Goal: Task Accomplishment & Management: Use online tool/utility

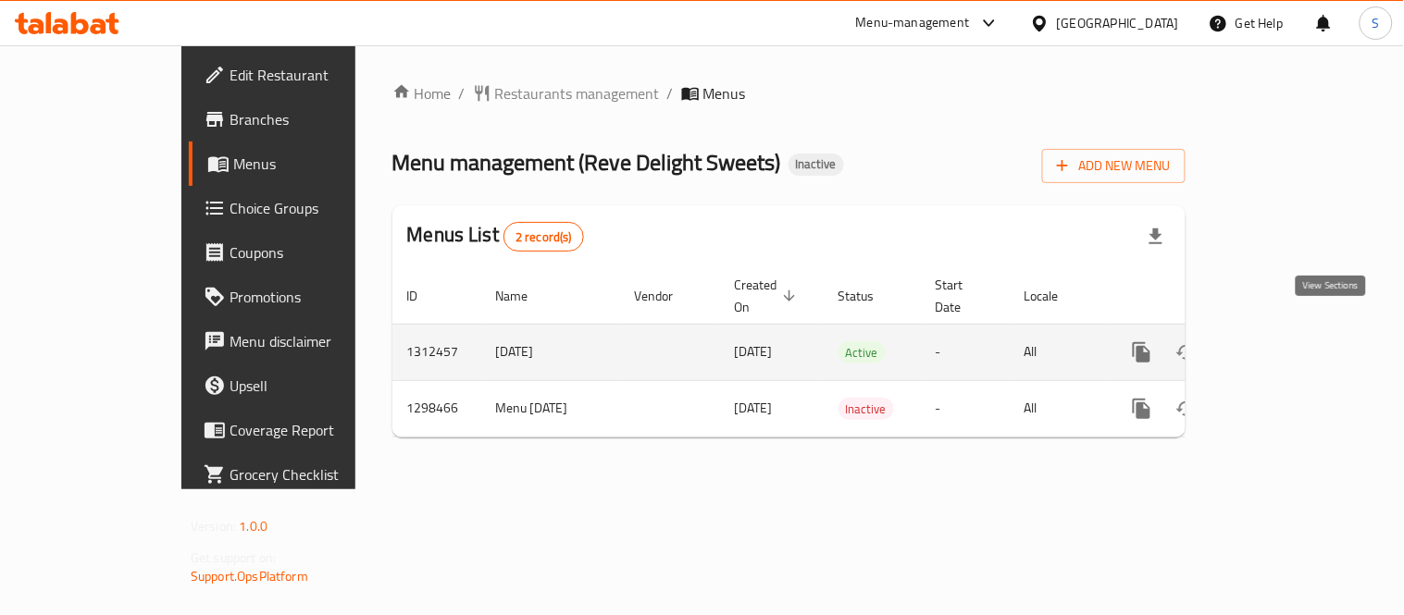
click at [1286, 341] on icon "enhanced table" at bounding box center [1275, 352] width 22 height 22
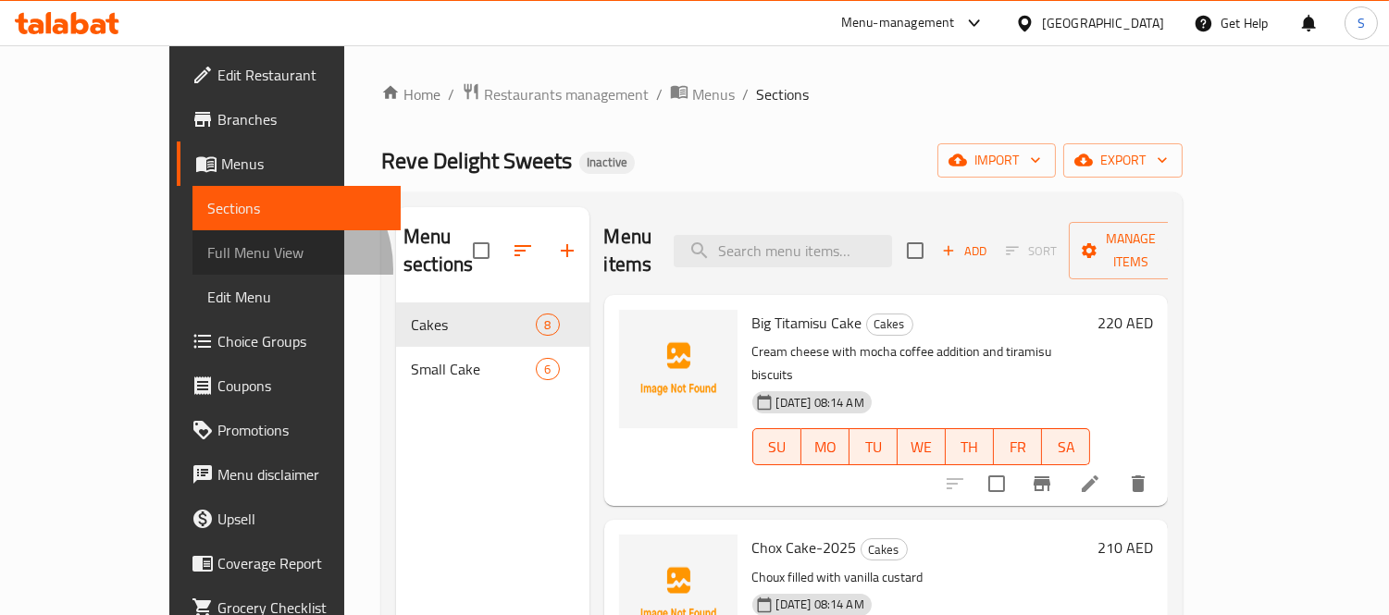
click at [192, 269] on link "Full Menu View" at bounding box center [296, 252] width 209 height 44
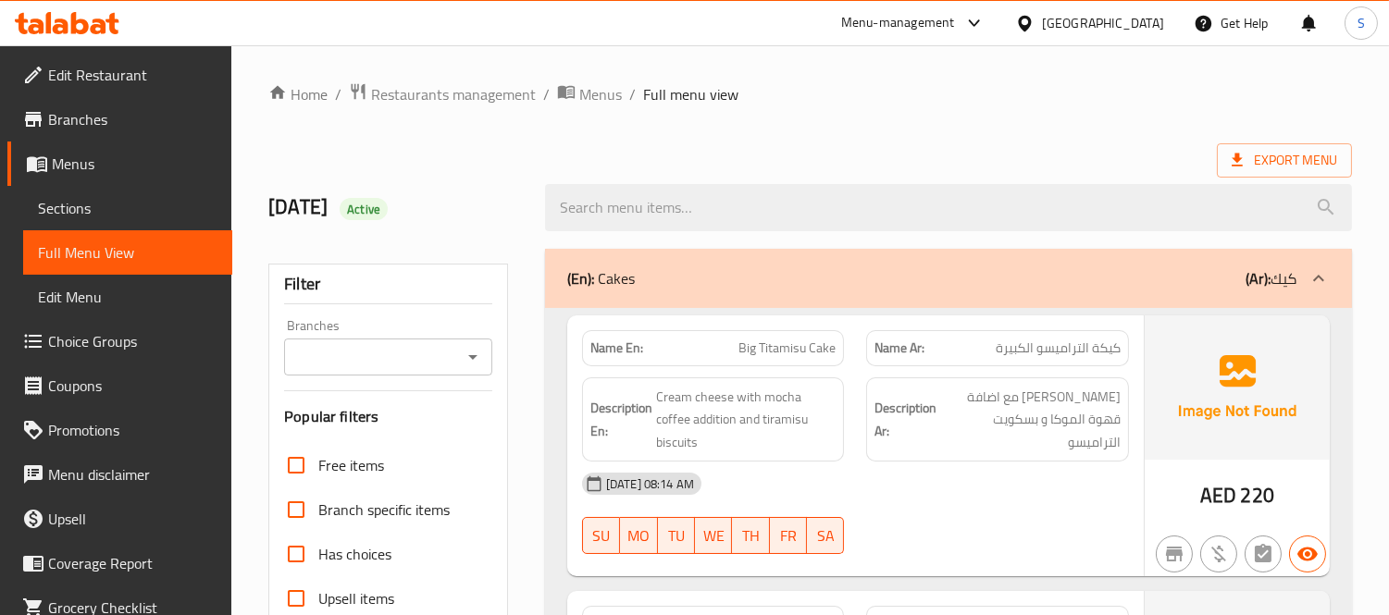
click at [994, 291] on div "(En): Cakes (Ar): كيك" at bounding box center [948, 278] width 807 height 59
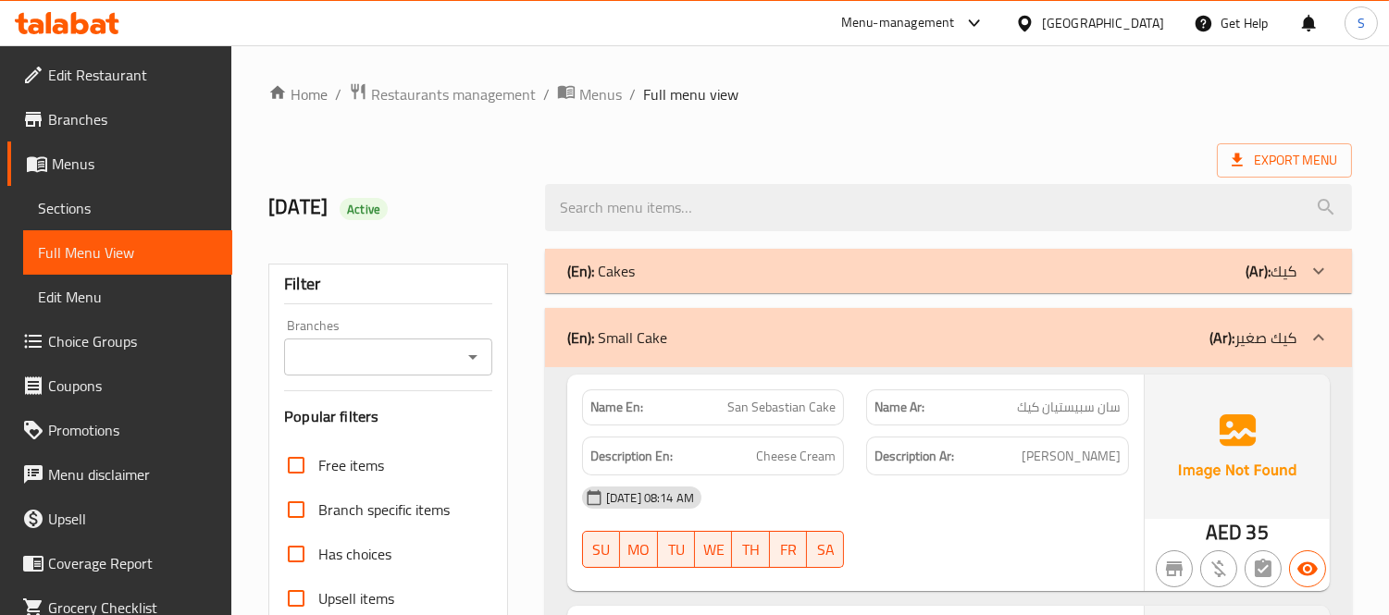
click at [995, 342] on div "(En): Small Cake (Ar): كيك صغير" at bounding box center [931, 338] width 729 height 22
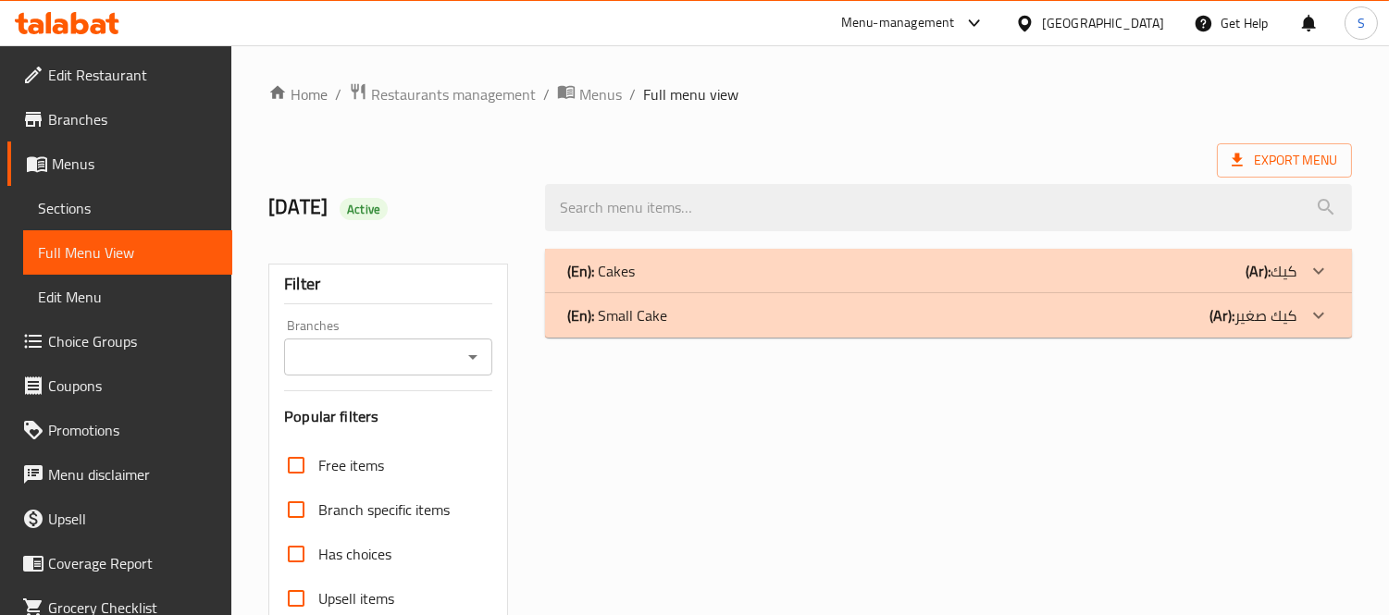
click at [1005, 146] on div "Export Menu" at bounding box center [810, 160] width 1084 height 34
click at [1046, 10] on div "[GEOGRAPHIC_DATA]" at bounding box center [1089, 23] width 179 height 44
click at [1104, 19] on div "[GEOGRAPHIC_DATA]" at bounding box center [1103, 23] width 122 height 20
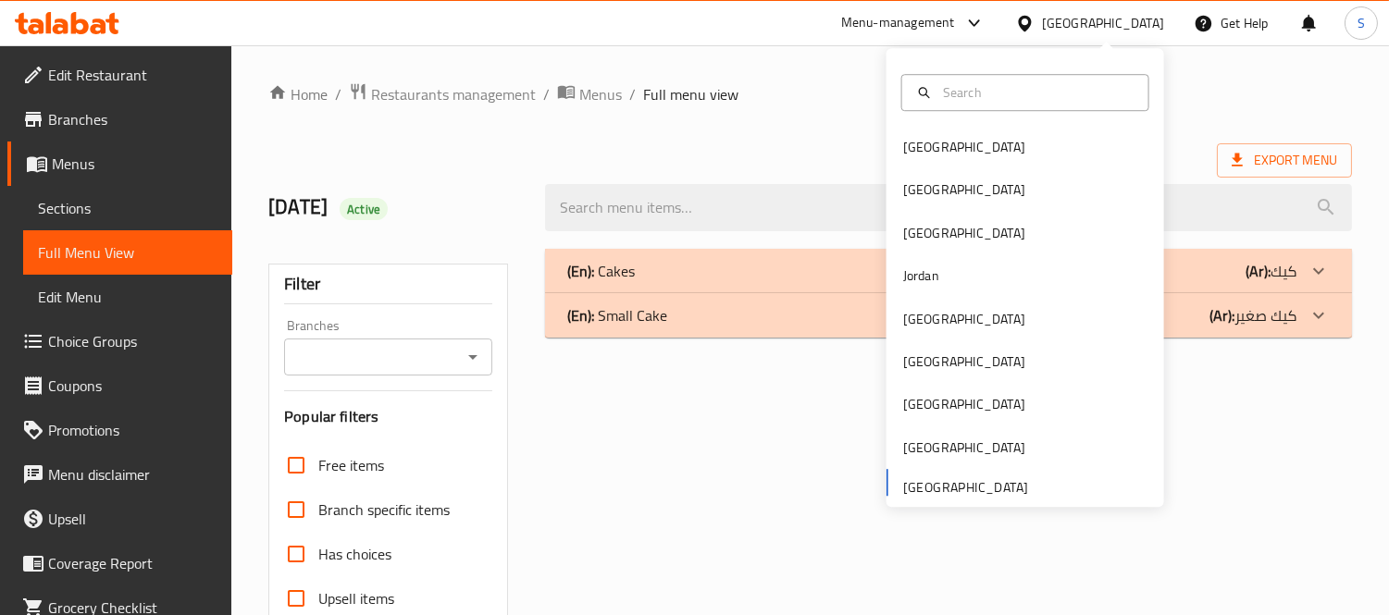
click at [898, 478] on div "[GEOGRAPHIC_DATA] [GEOGRAPHIC_DATA] [GEOGRAPHIC_DATA] [GEOGRAPHIC_DATA] [GEOGRA…" at bounding box center [1026, 316] width 278 height 380
click at [904, 487] on div "[GEOGRAPHIC_DATA] [GEOGRAPHIC_DATA] [GEOGRAPHIC_DATA] [GEOGRAPHIC_DATA] [GEOGRA…" at bounding box center [1026, 316] width 278 height 380
click at [438, 95] on span "Restaurants management" at bounding box center [453, 94] width 165 height 22
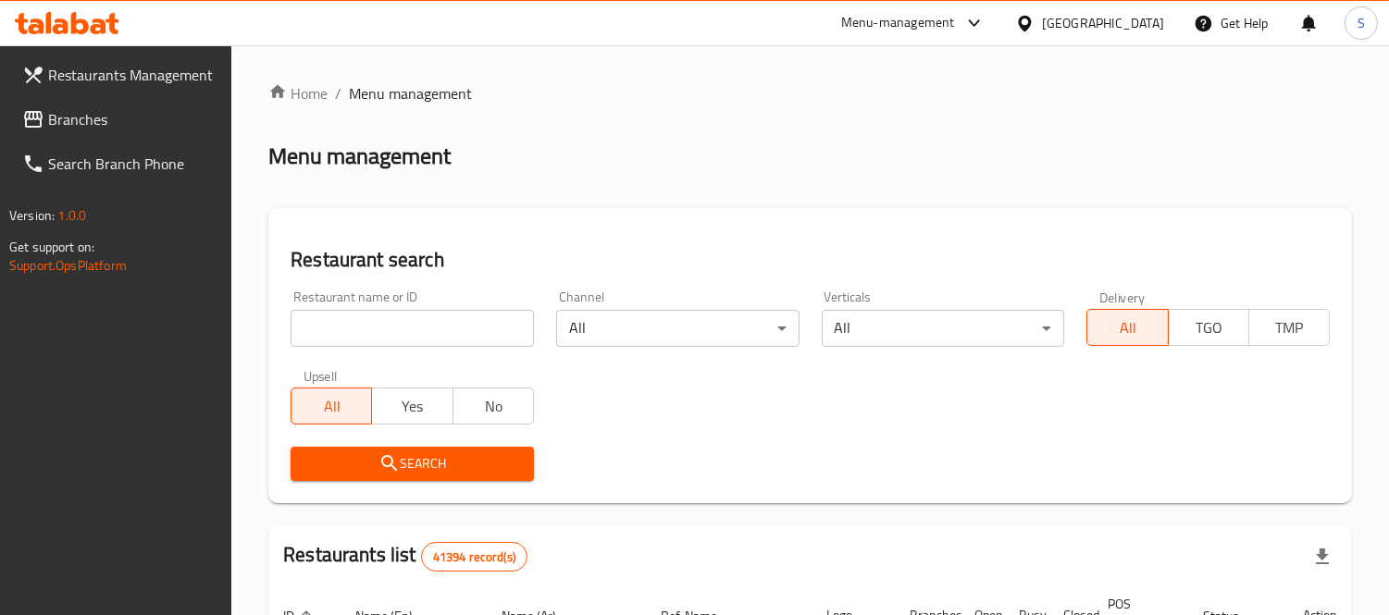
click at [163, 113] on span "Branches" at bounding box center [132, 119] width 169 height 22
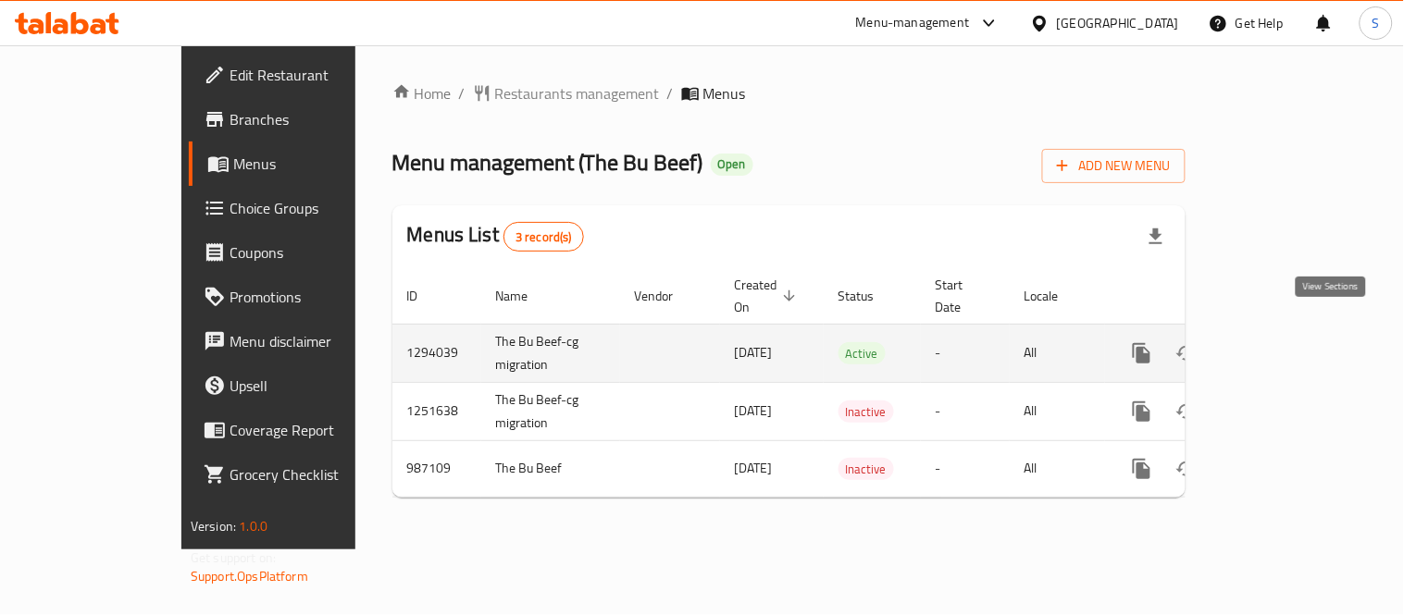
click at [1297, 331] on link "enhanced table" at bounding box center [1275, 353] width 44 height 44
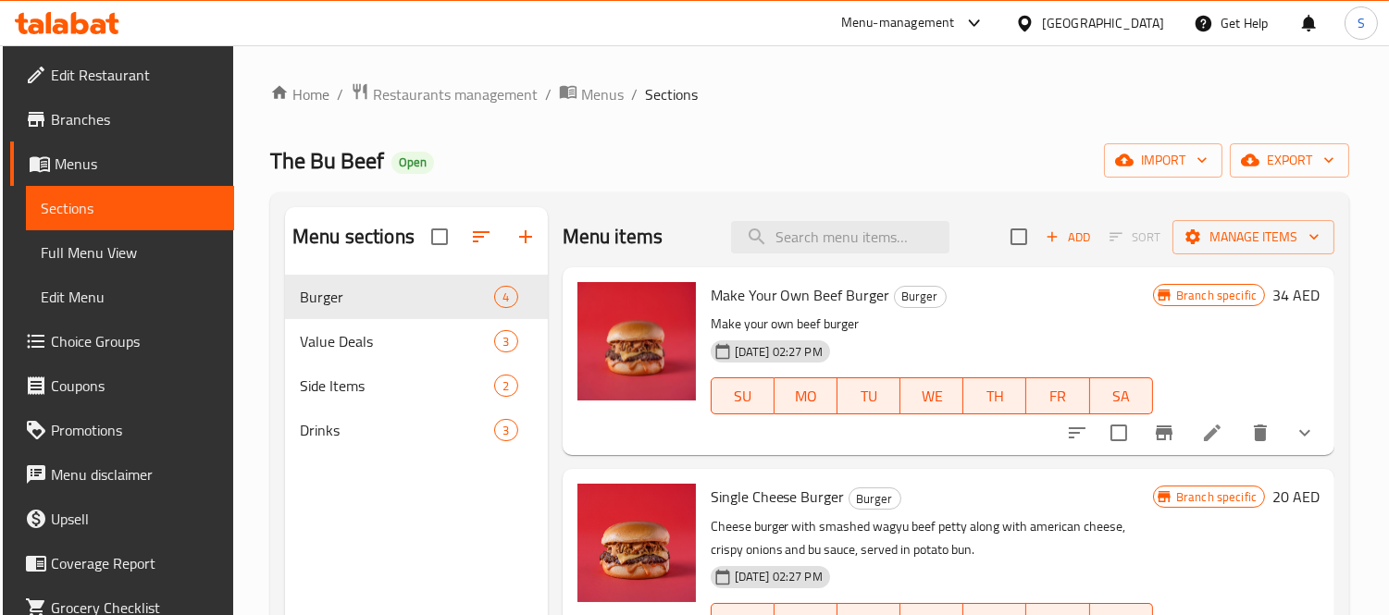
click at [1314, 185] on div "Home / Restaurants management / Menus / Sections The Bu Beef Open import export…" at bounding box center [809, 459] width 1079 height 755
click at [1320, 165] on span "export" at bounding box center [1290, 160] width 90 height 23
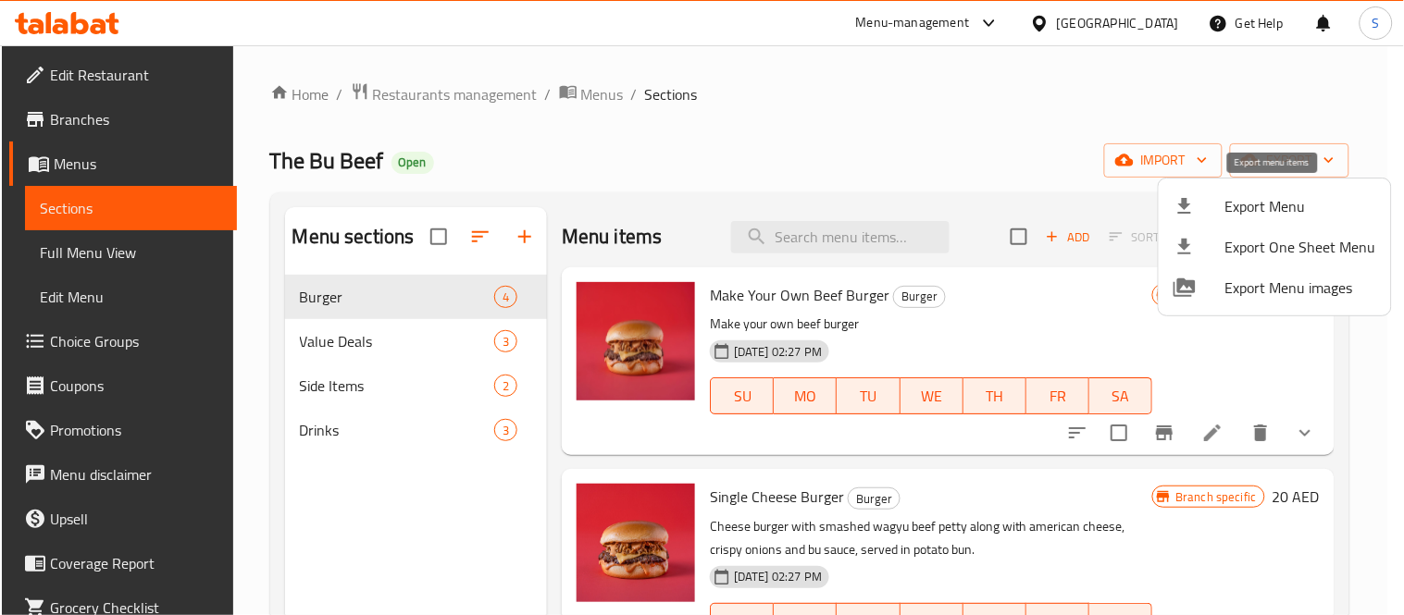
click at [1289, 195] on span "Export Menu" at bounding box center [1300, 206] width 151 height 22
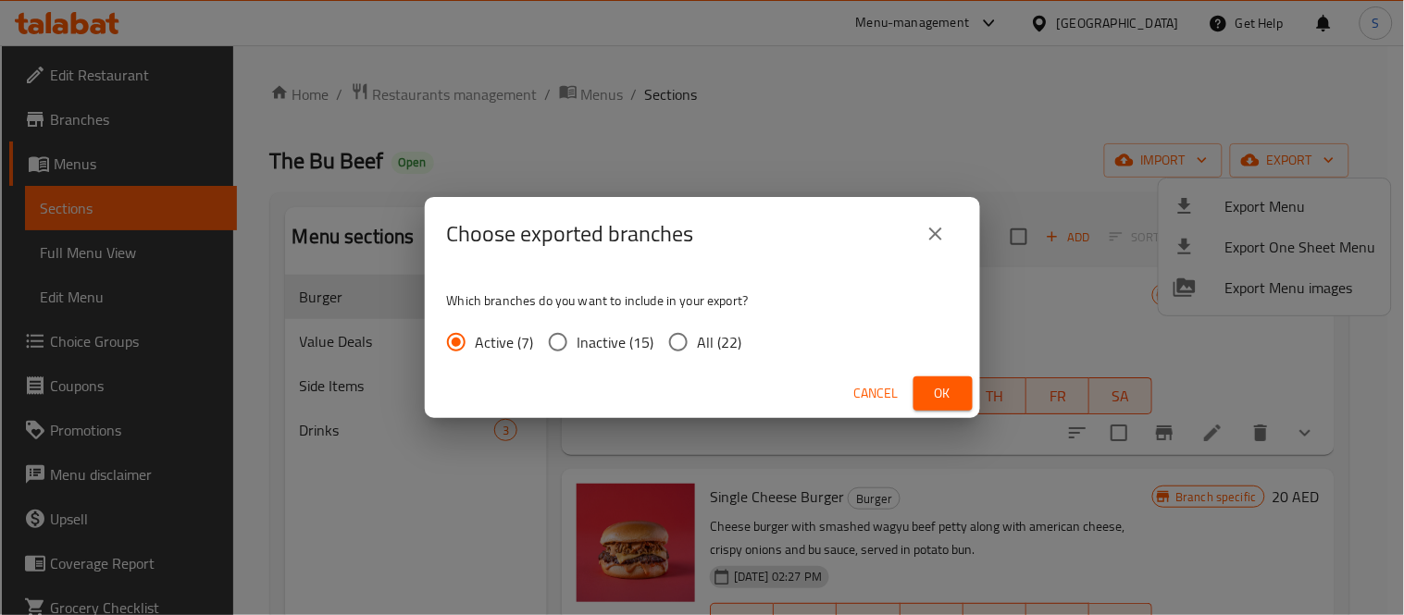
click at [717, 335] on span "All (22)" at bounding box center [720, 342] width 44 height 22
click at [698, 335] on input "All (22)" at bounding box center [678, 342] width 39 height 39
radio input "true"
click at [935, 390] on span "Ok" at bounding box center [943, 393] width 30 height 23
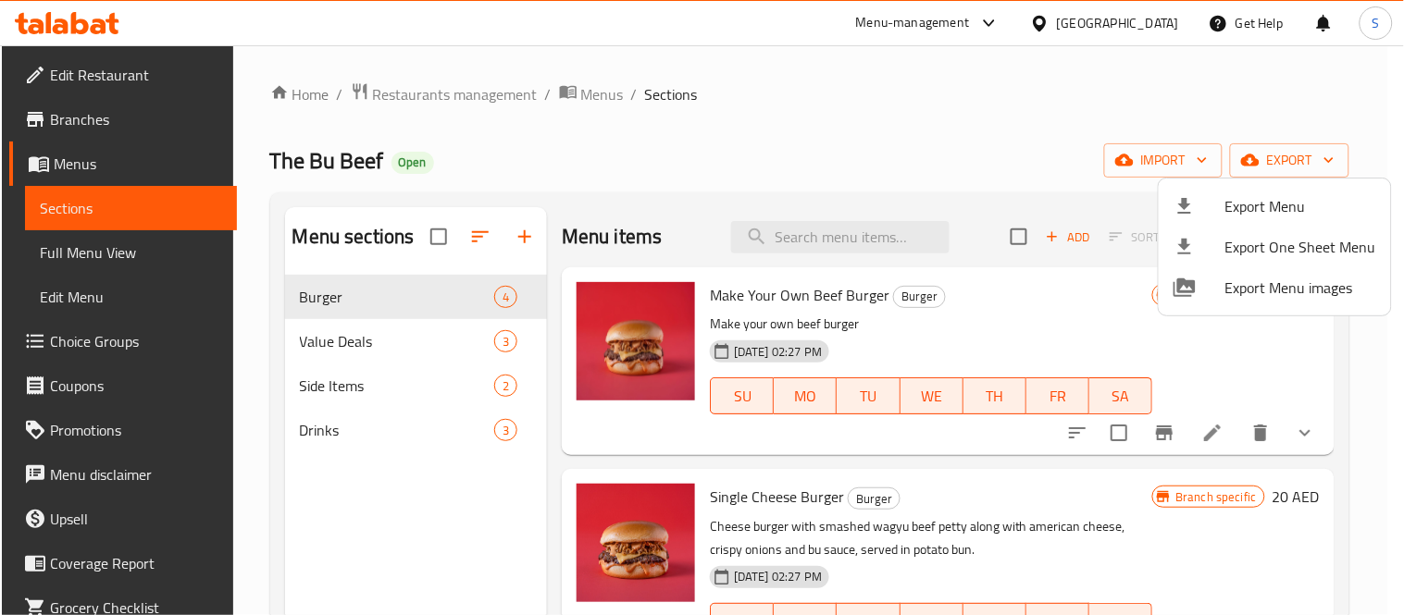
click at [94, 165] on div at bounding box center [702, 307] width 1404 height 615
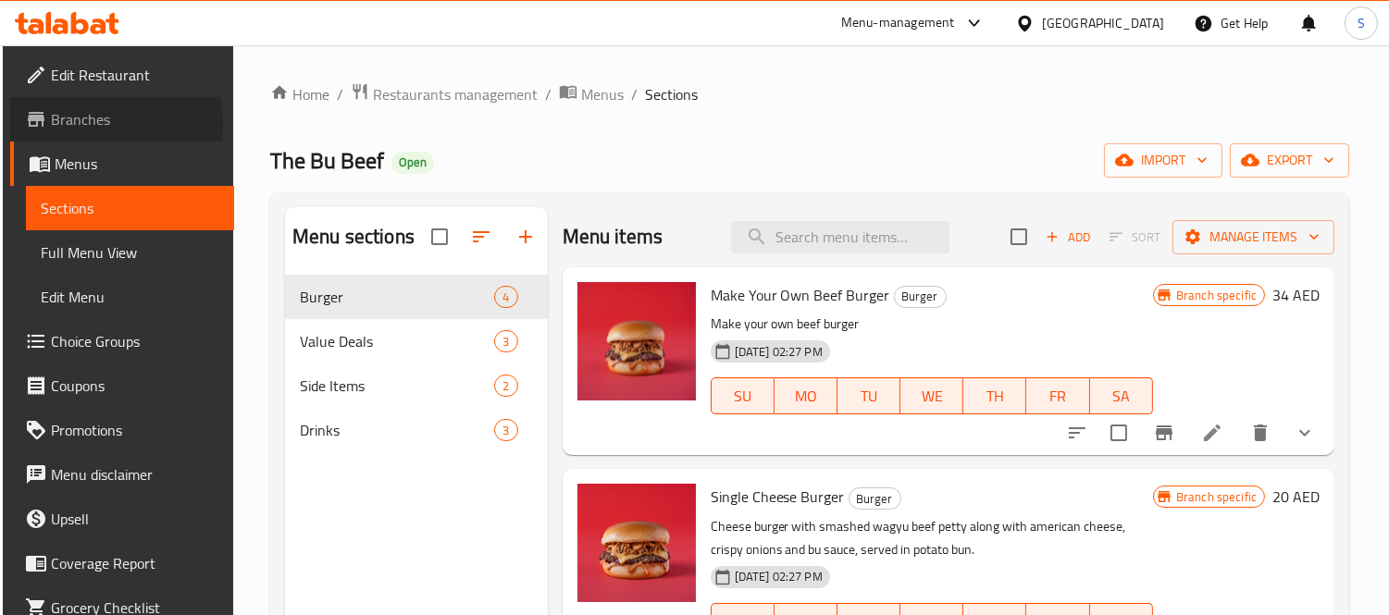
click at [106, 124] on span "Branches" at bounding box center [135, 119] width 169 height 22
